Goal: Task Accomplishment & Management: Complete application form

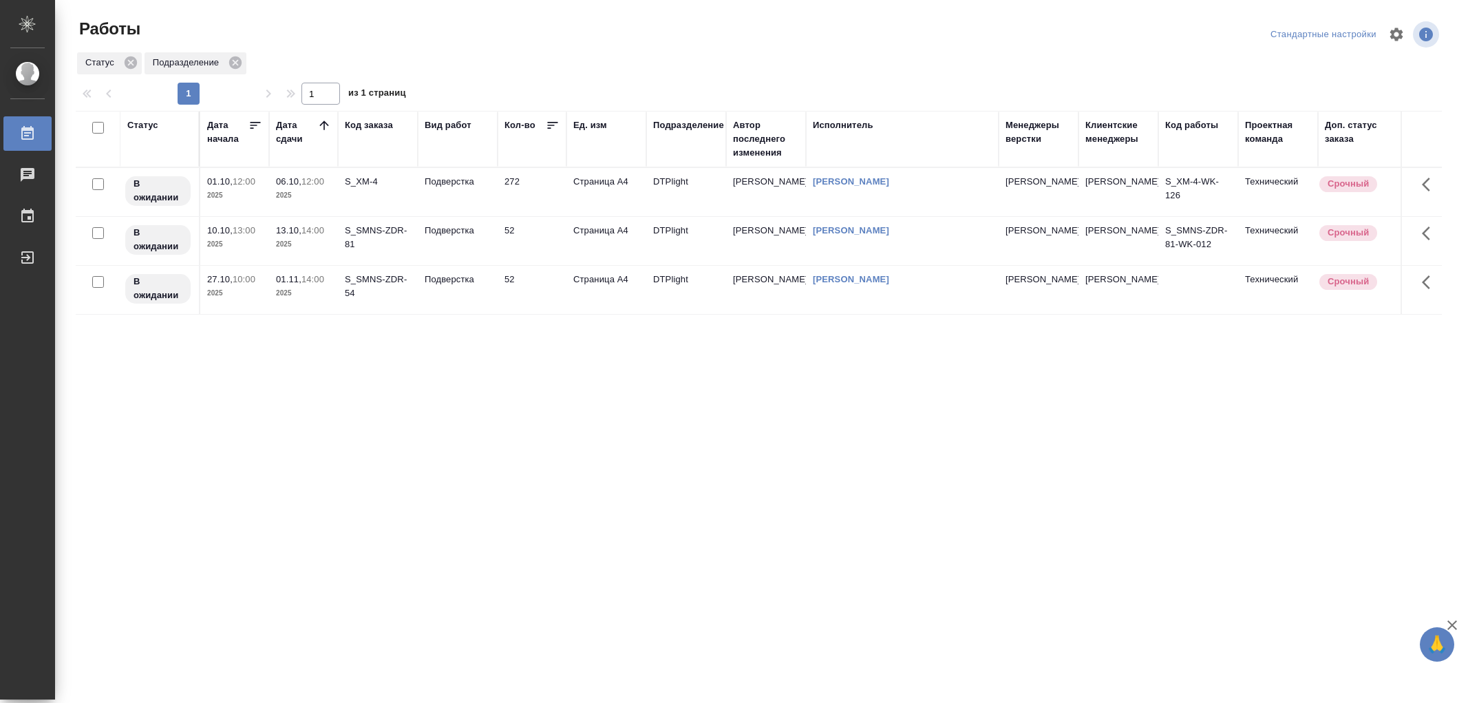
click at [480, 205] on td "Подверстка" at bounding box center [458, 192] width 80 height 48
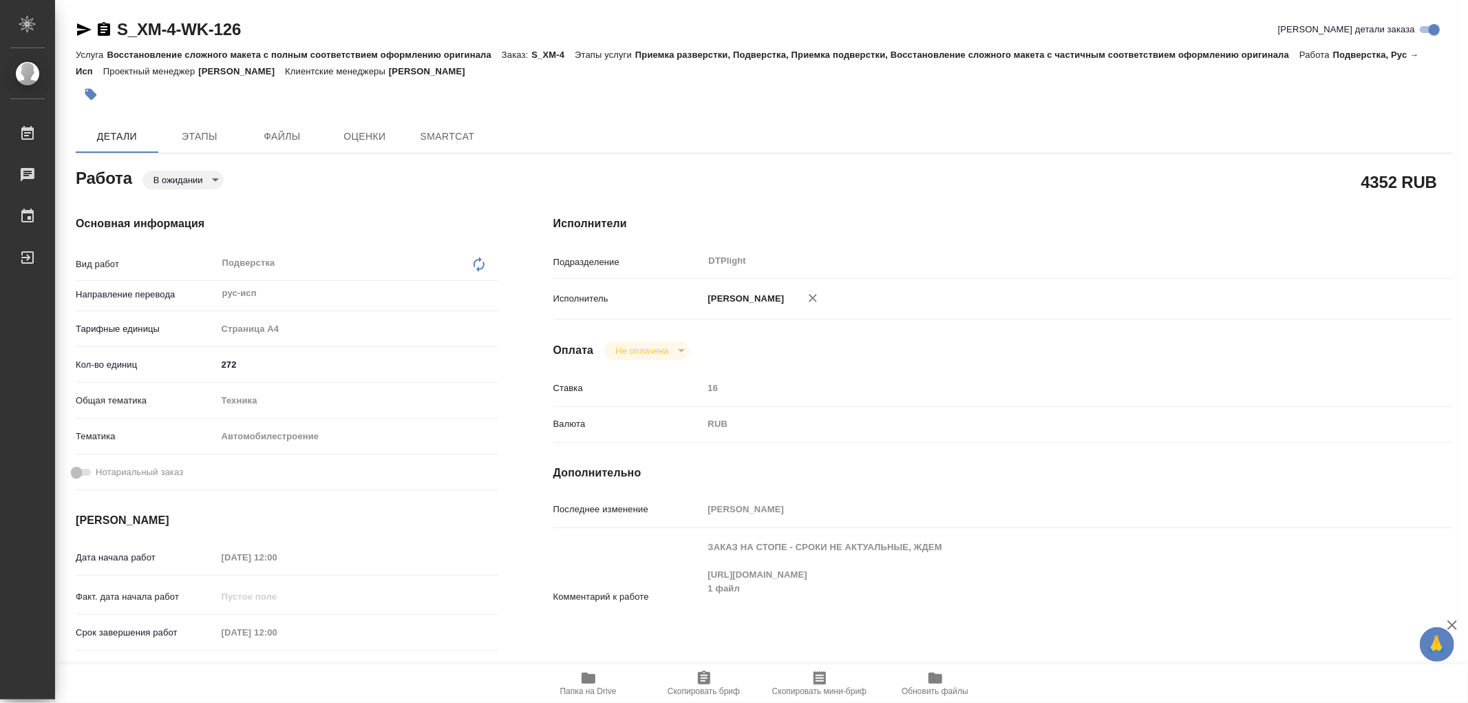
type textarea "x"
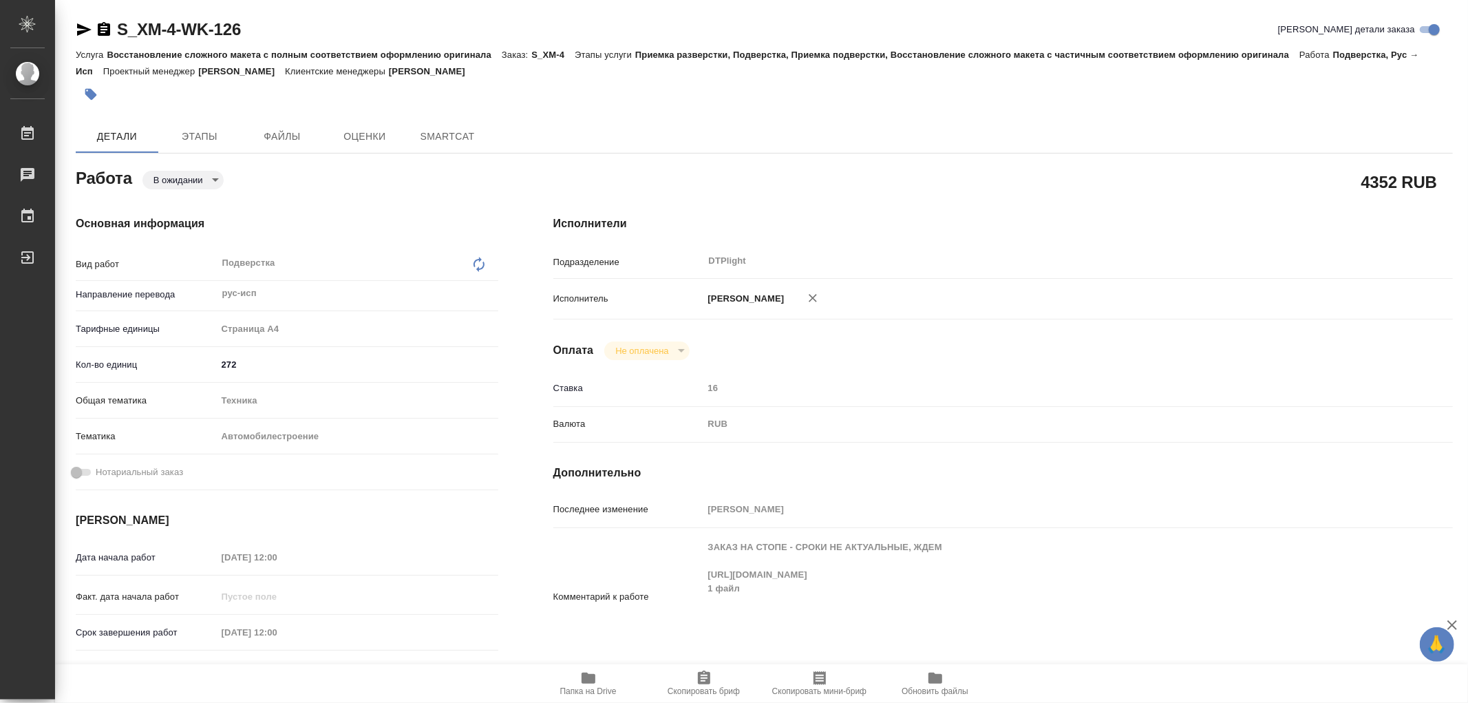
type textarea "x"
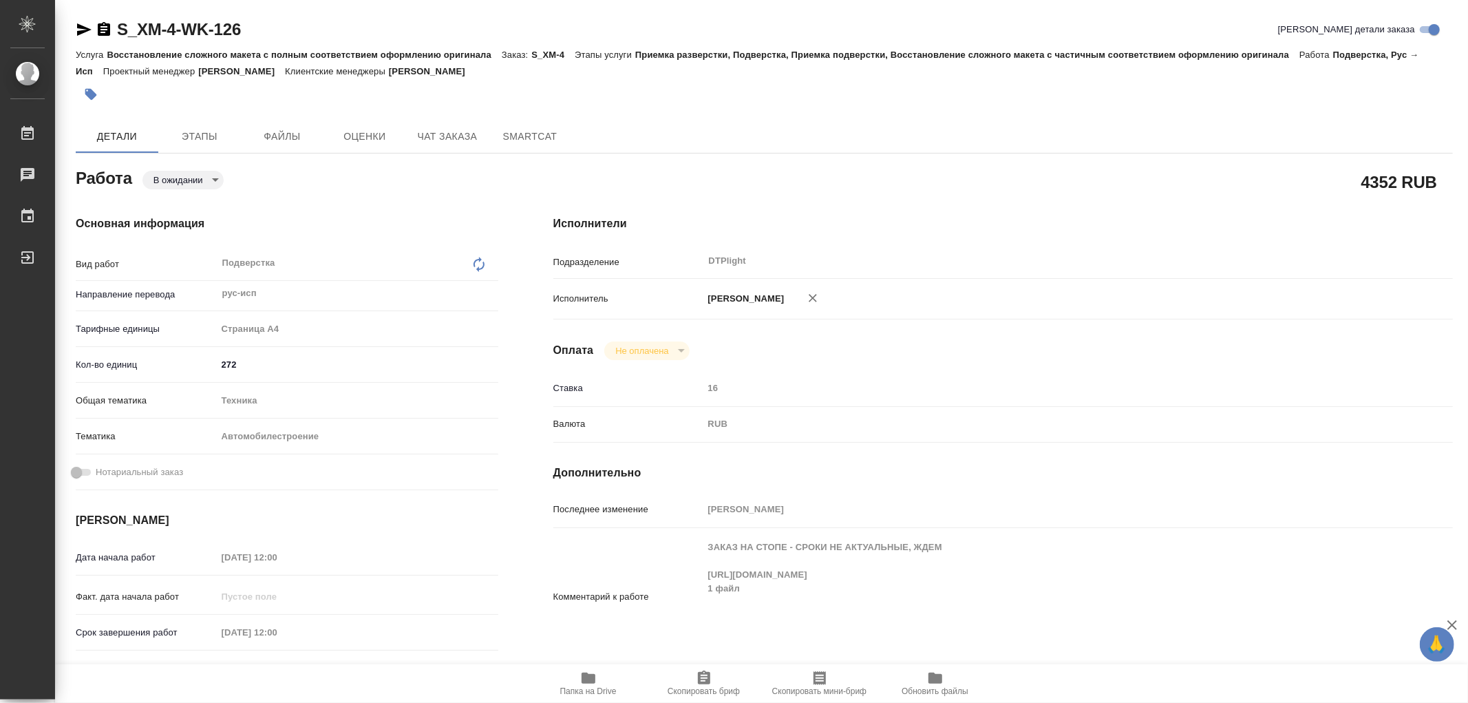
type textarea "x"
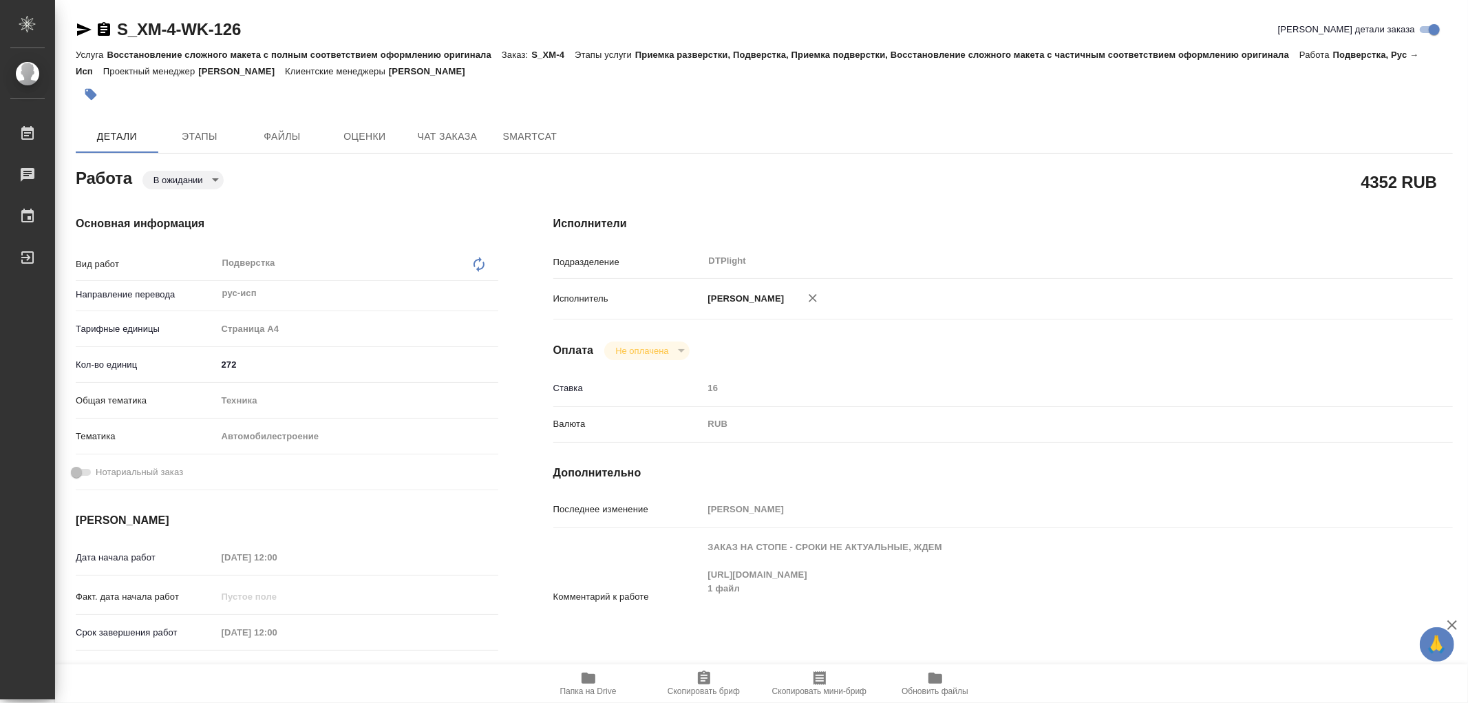
type textarea "x"
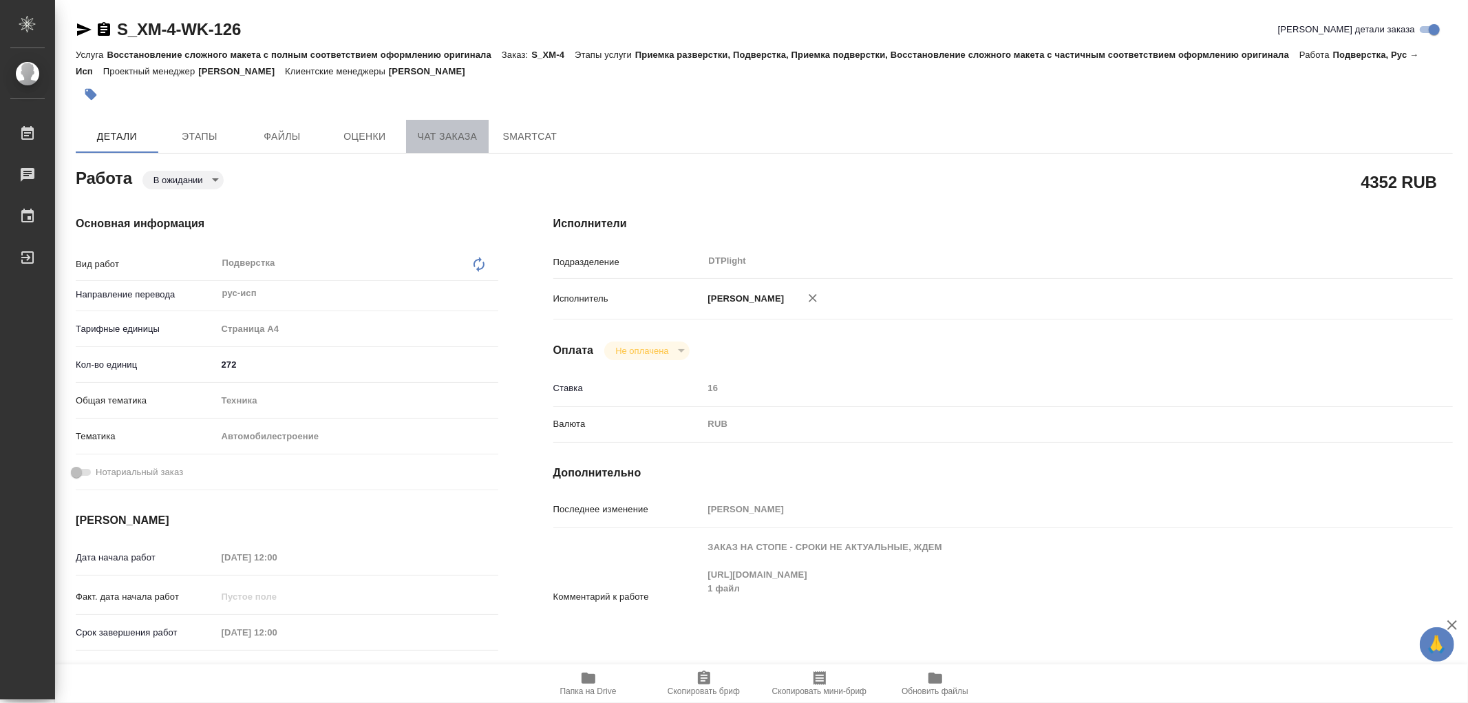
click at [465, 129] on span "Чат заказа" at bounding box center [447, 136] width 66 height 17
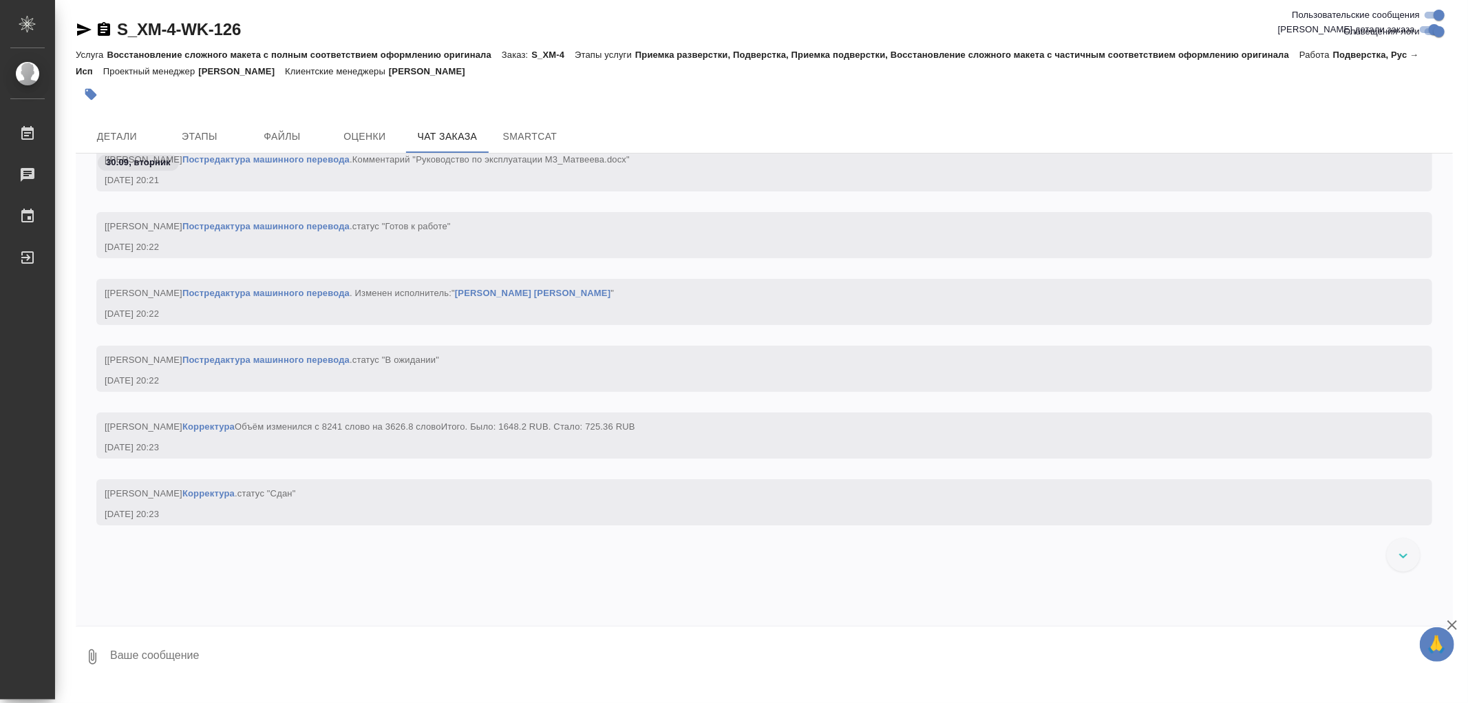
scroll to position [114710, 0]
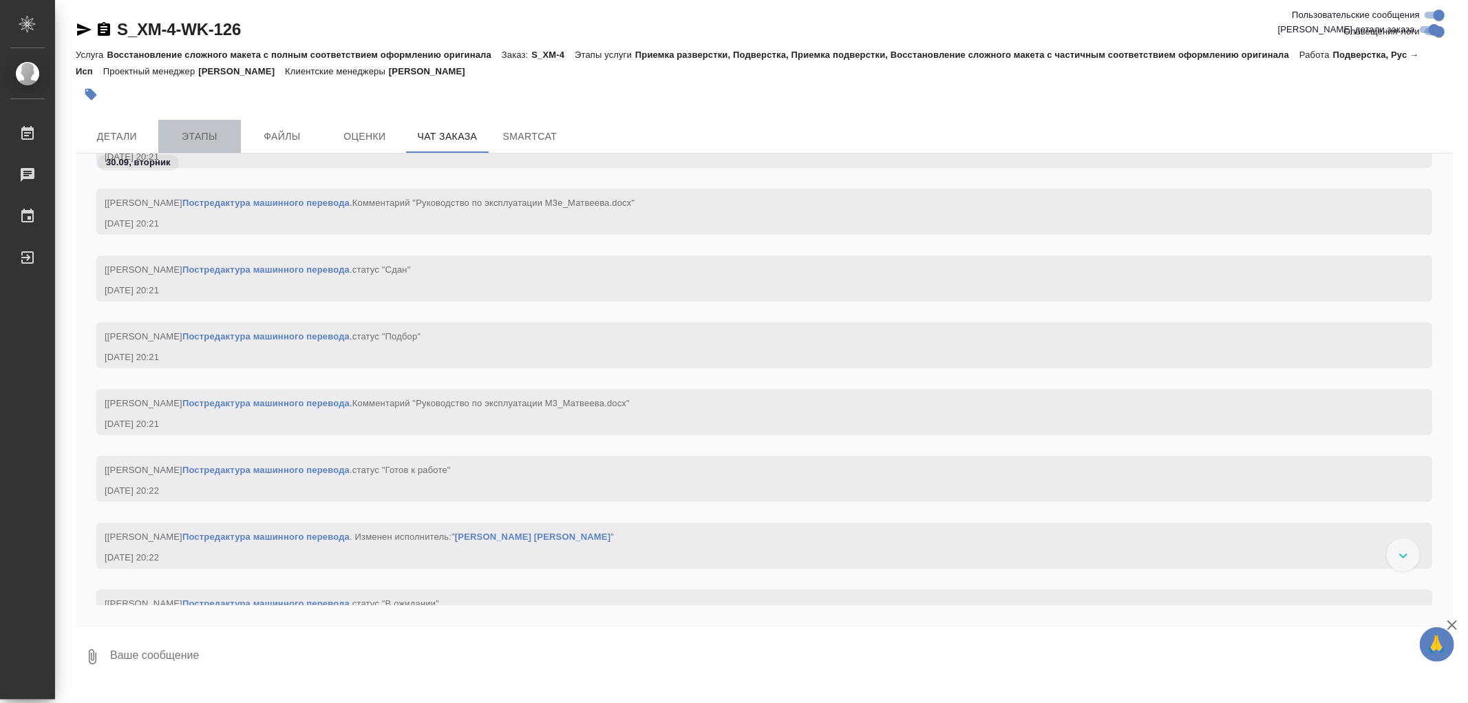
click at [206, 122] on button "Этапы" at bounding box center [199, 136] width 83 height 33
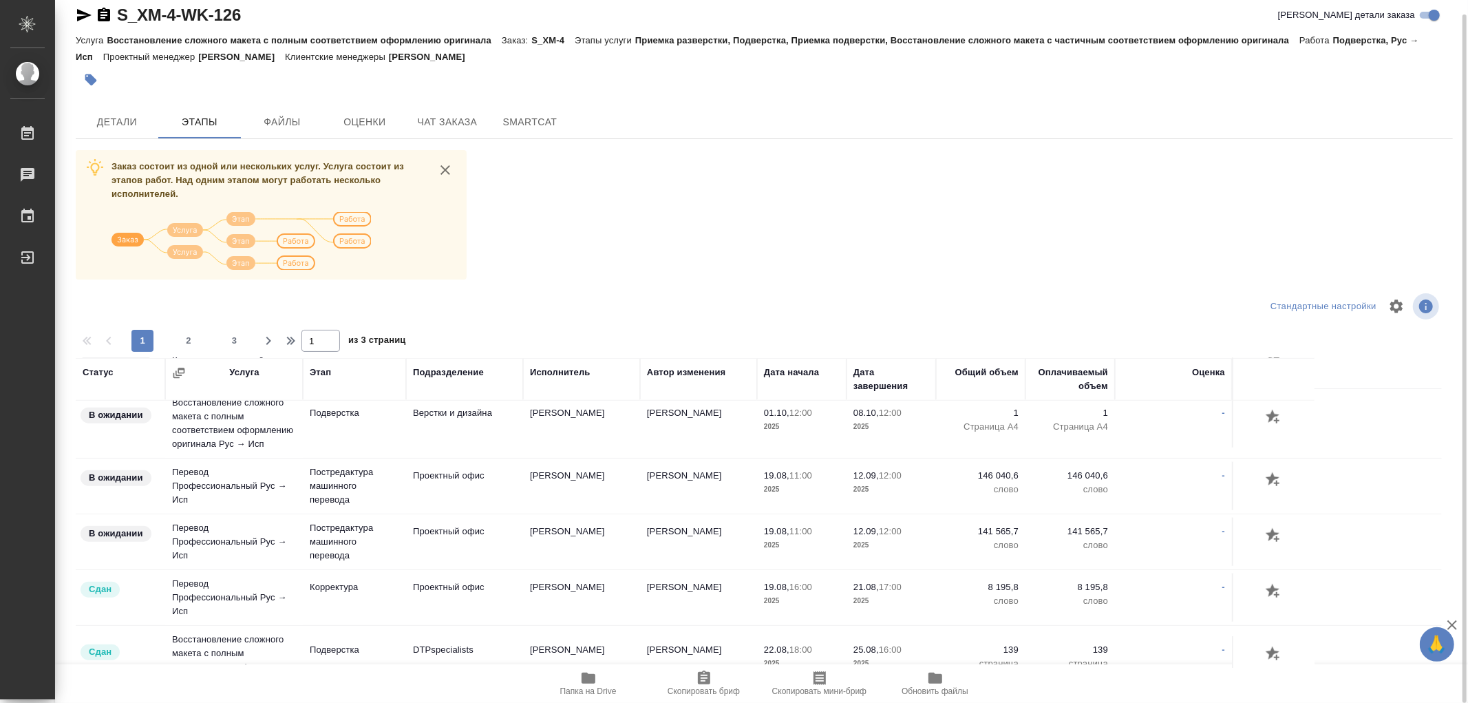
scroll to position [1299, 0]
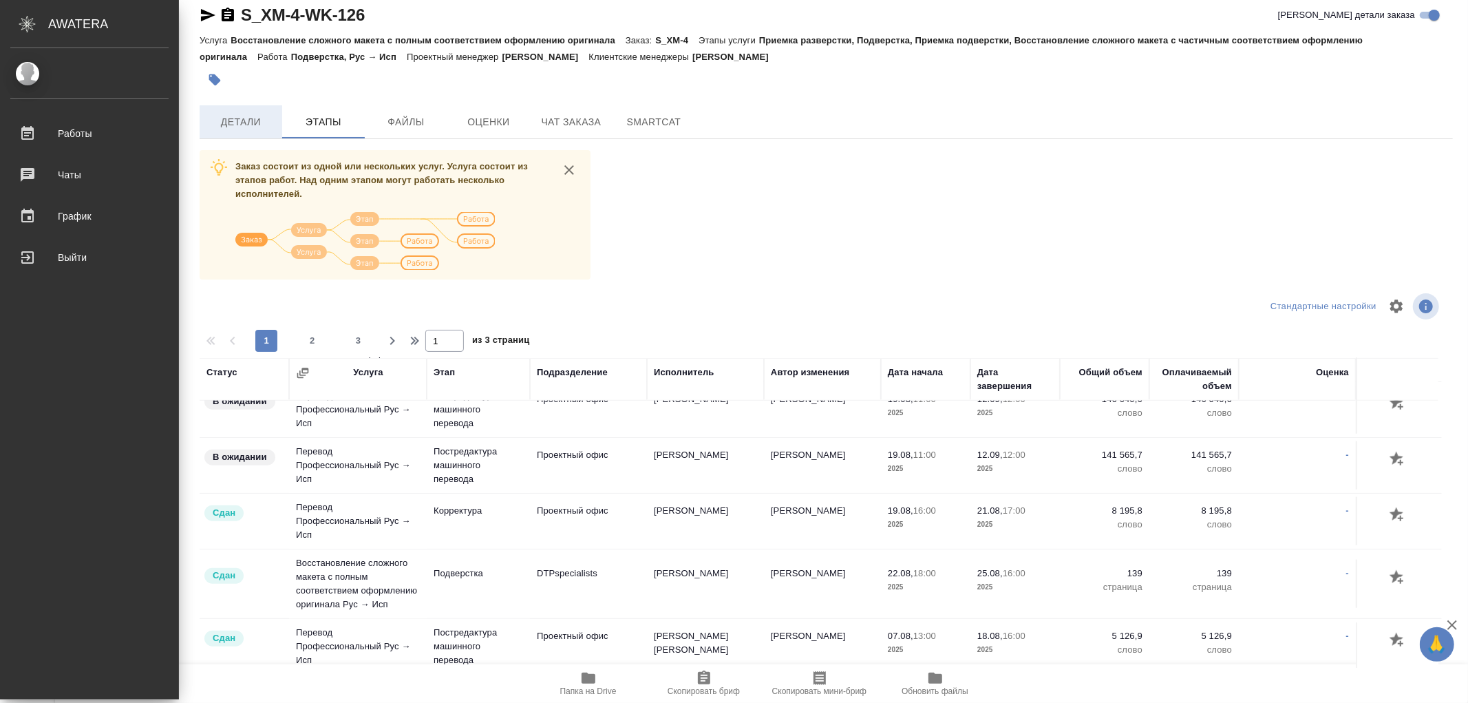
click at [208, 122] on span "Детали" at bounding box center [241, 122] width 66 height 17
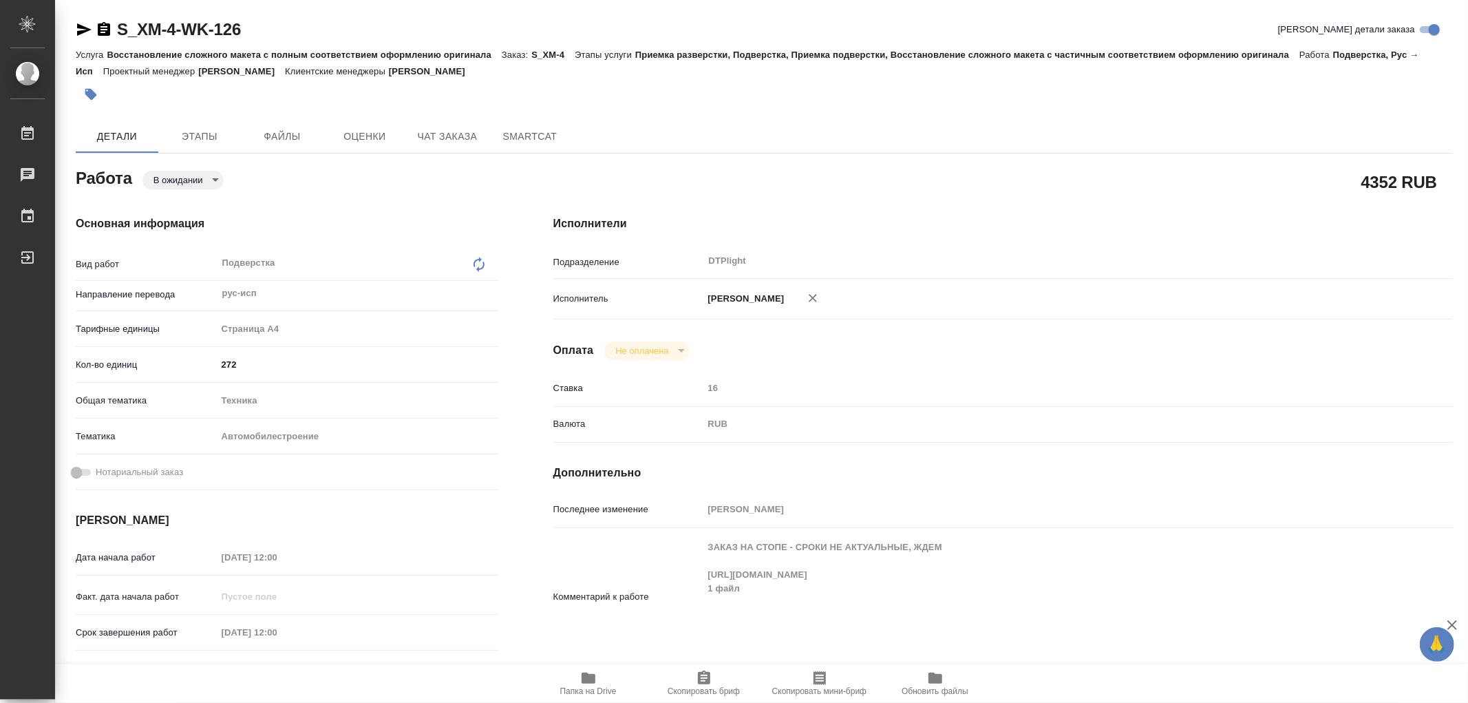
type textarea "x"
